Goal: Information Seeking & Learning: Learn about a topic

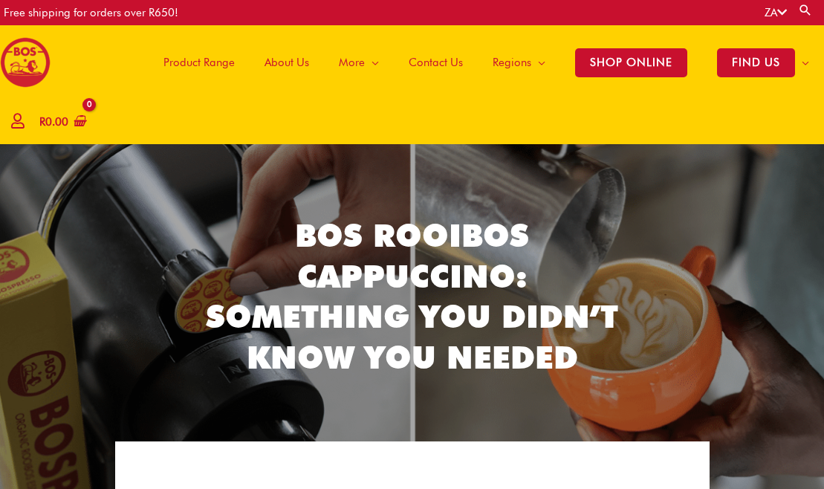
click at [215, 68] on span "Product Range" at bounding box center [198, 62] width 71 height 45
click at [212, 74] on span "Product Range" at bounding box center [198, 62] width 71 height 45
